Goal: Information Seeking & Learning: Learn about a topic

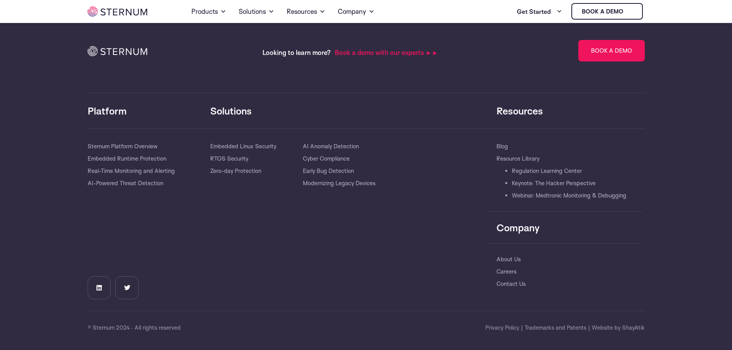
scroll to position [1707, 0]
click at [326, 250] on div "Solutions​ Embedded Linux Security RTOS Security Zero-day Protection AI Anomaly…" at bounding box center [349, 219] width 279 height 159
click at [579, 328] on span "| Trademarks and Patents" at bounding box center [553, 327] width 65 height 9
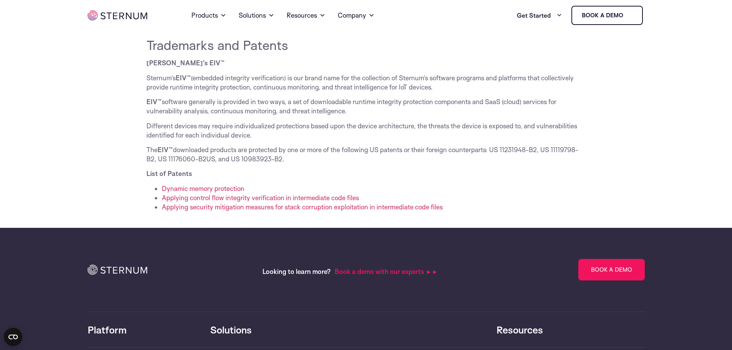
click at [235, 193] on li "Dynamic memory protection" at bounding box center [374, 188] width 424 height 9
click at [235, 190] on link "Dynamic memory protection" at bounding box center [203, 189] width 83 height 8
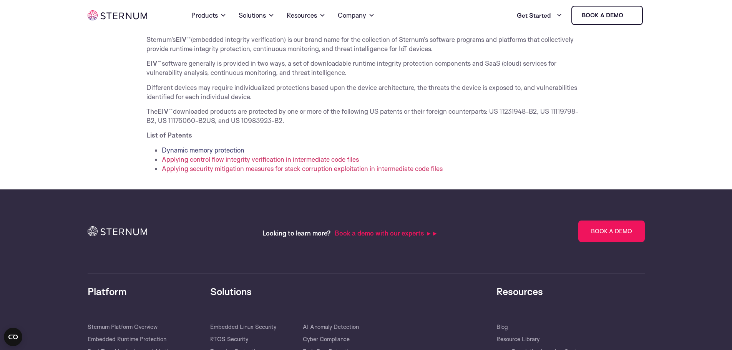
click at [192, 150] on link "Dynamic memory protection" at bounding box center [203, 150] width 83 height 8
click at [211, 161] on link "Applying control flow integrity verification in intermediate code files" at bounding box center [260, 159] width 197 height 8
click at [214, 168] on link "Applying security mitigation measures for stack corruption exploitation in inte…" at bounding box center [302, 169] width 281 height 8
